Goal: Information Seeking & Learning: Learn about a topic

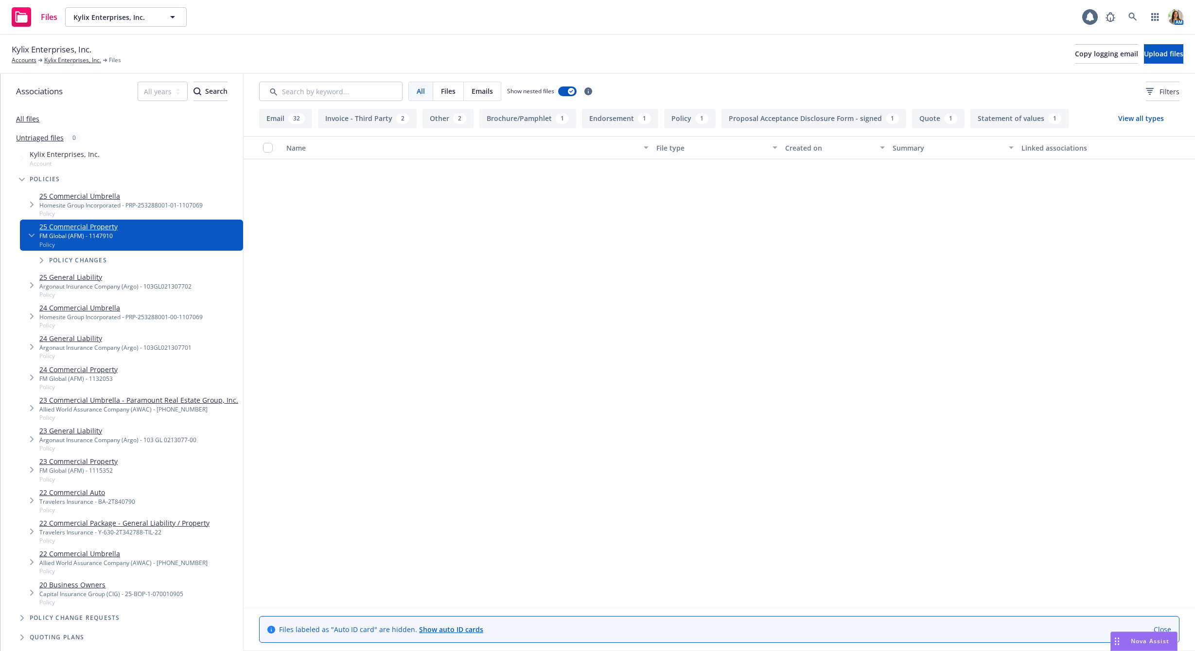
scroll to position [1354, 0]
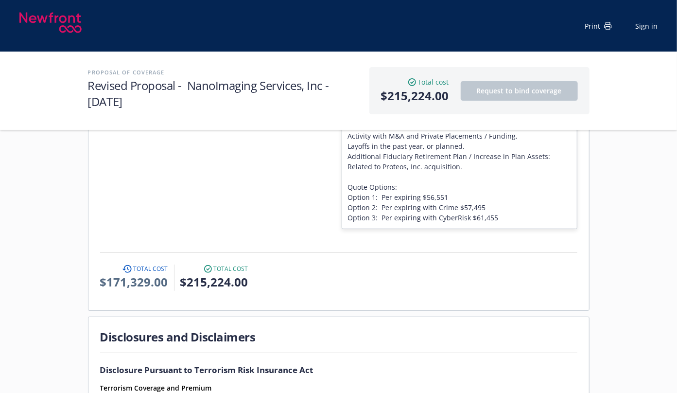
scroll to position [2118, 0]
